Goal: Use online tool/utility: Utilize a website feature to perform a specific function

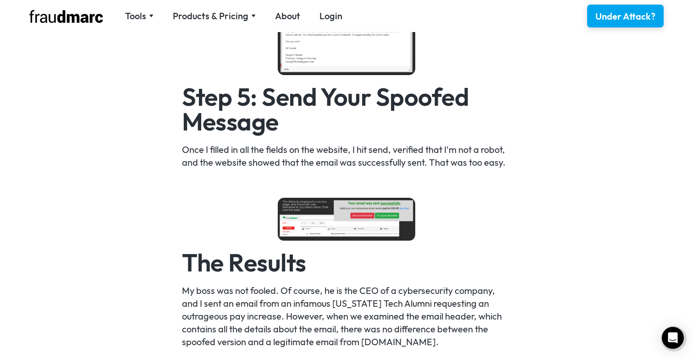
scroll to position [1420, 0]
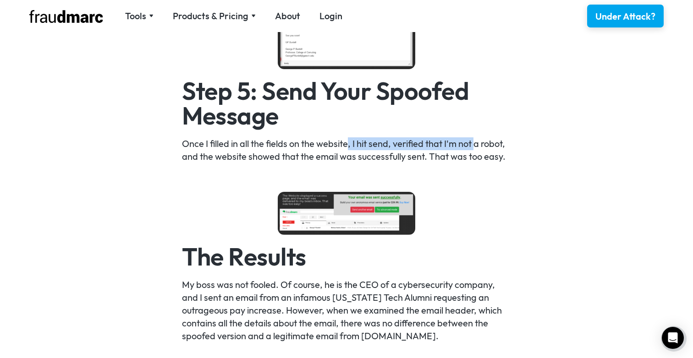
drag, startPoint x: 347, startPoint y: 146, endPoint x: 483, endPoint y: 148, distance: 136.2
click at [478, 147] on p "Once I filled in all the fields on the website, I hit send, verified that I'm n…" at bounding box center [347, 151] width 330 height 26
click at [483, 148] on p "Once I filled in all the fields on the website, I hit send, verified that I'm n…" at bounding box center [347, 151] width 330 height 26
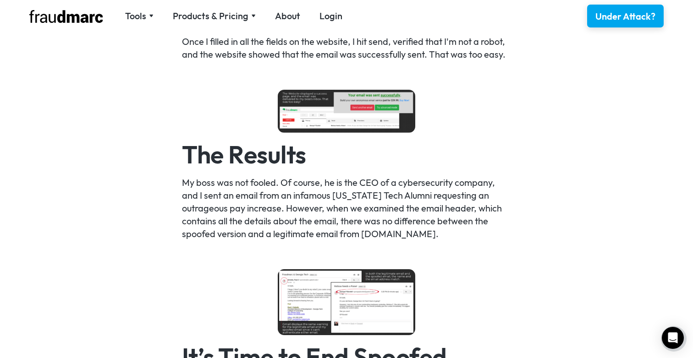
scroll to position [1523, 0]
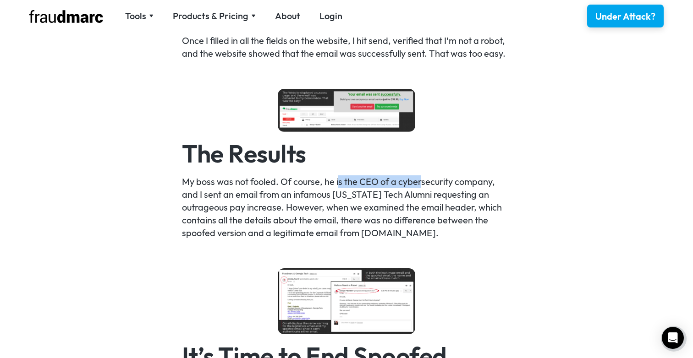
drag, startPoint x: 337, startPoint y: 185, endPoint x: 428, endPoint y: 185, distance: 90.8
click at [424, 185] on p "My boss was not fooled. Of course, he is the CEO of a cybersecurity company, an…" at bounding box center [347, 208] width 330 height 64
drag, startPoint x: 257, startPoint y: 204, endPoint x: 347, endPoint y: 204, distance: 89.4
click at [341, 202] on p "My boss was not fooled. Of course, he is the CEO of a cybersecurity company, an…" at bounding box center [347, 208] width 330 height 64
click at [347, 204] on p "My boss was not fooled. Of course, he is the CEO of a cybersecurity company, an…" at bounding box center [347, 208] width 330 height 64
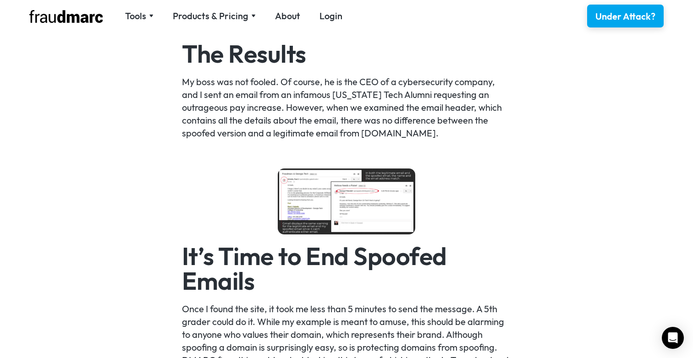
scroll to position [1579, 0]
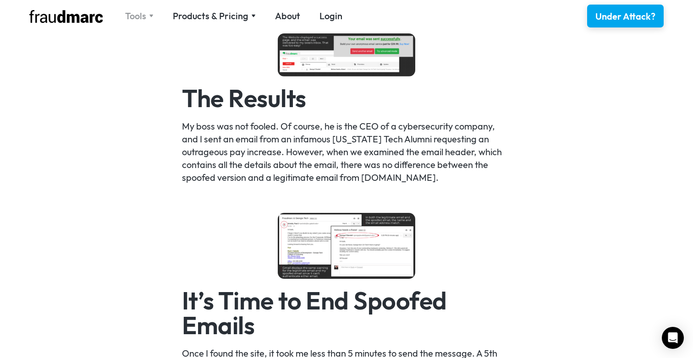
click at [143, 14] on div "Tools" at bounding box center [135, 16] width 21 height 13
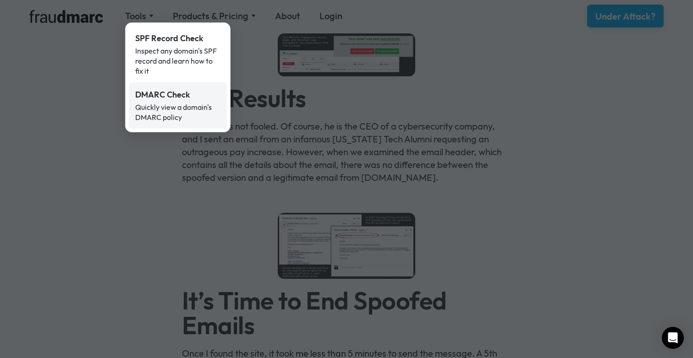
click at [162, 103] on div "Quickly view a domain's DMARC policy" at bounding box center [177, 112] width 85 height 20
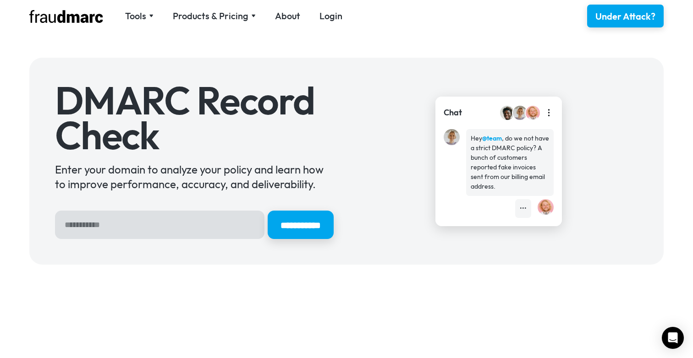
click at [125, 220] on input "Hero Sign Up Form" at bounding box center [159, 225] width 209 height 28
type input "**********"
click at [268, 211] on input "**********" at bounding box center [301, 225] width 66 height 28
